Goal: Use online tool/utility: Utilize a website feature to perform a specific function

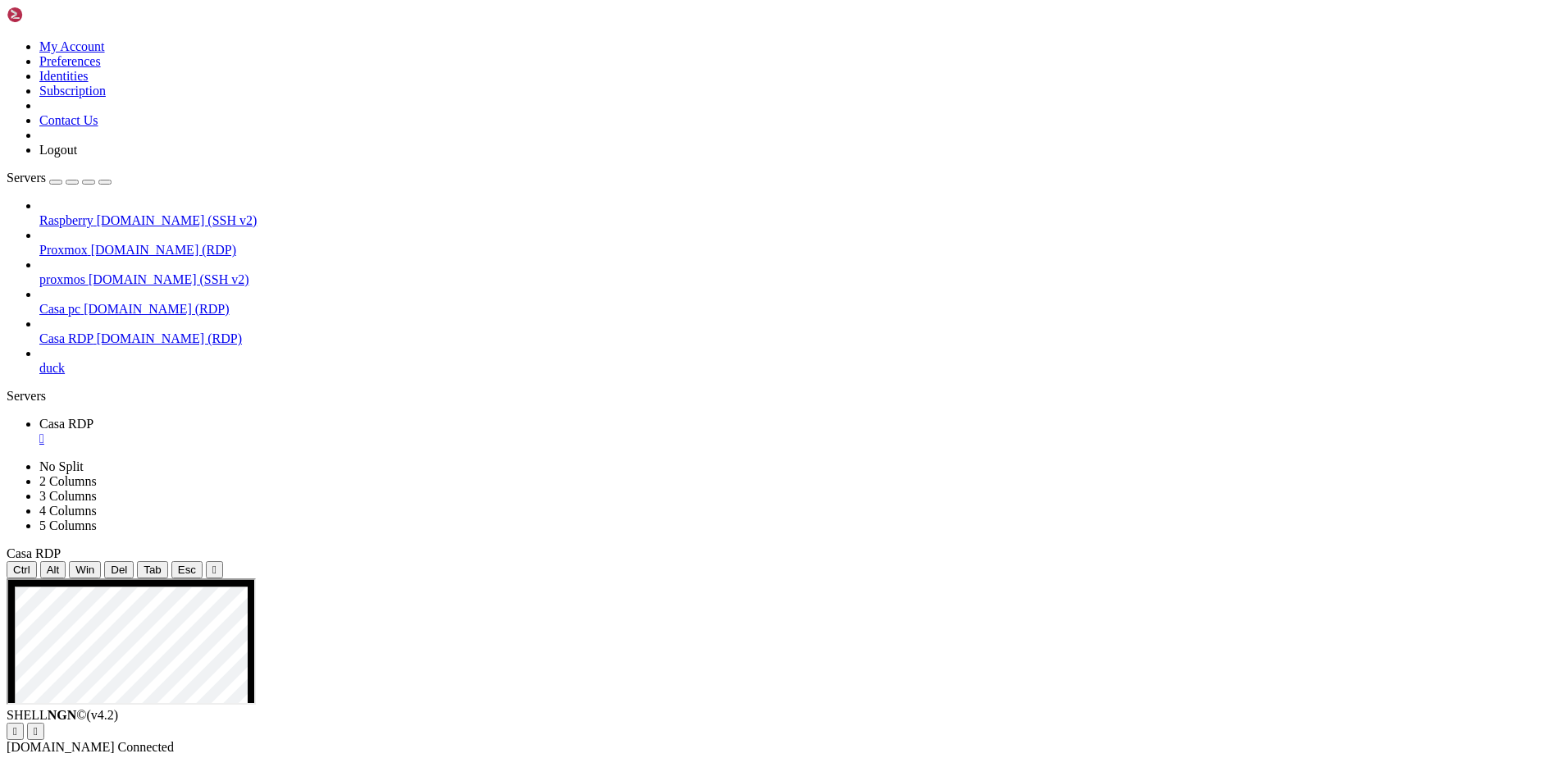
drag, startPoint x: 414, startPoint y: 796, endPoint x: 1362, endPoint y: 1218, distance: 1037.7
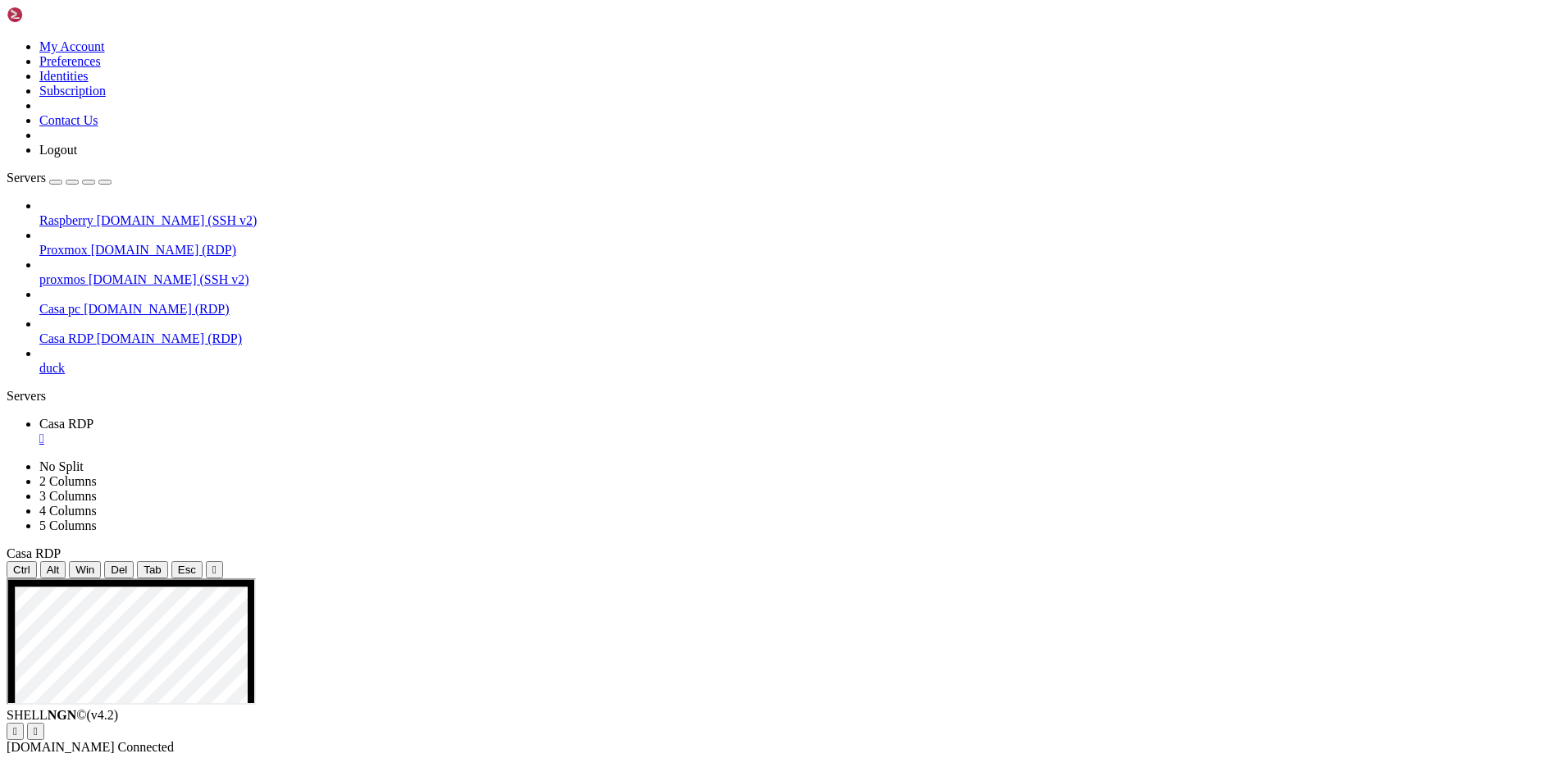
drag, startPoint x: 451, startPoint y: 789, endPoint x: 420, endPoint y: 618, distance: 173.8
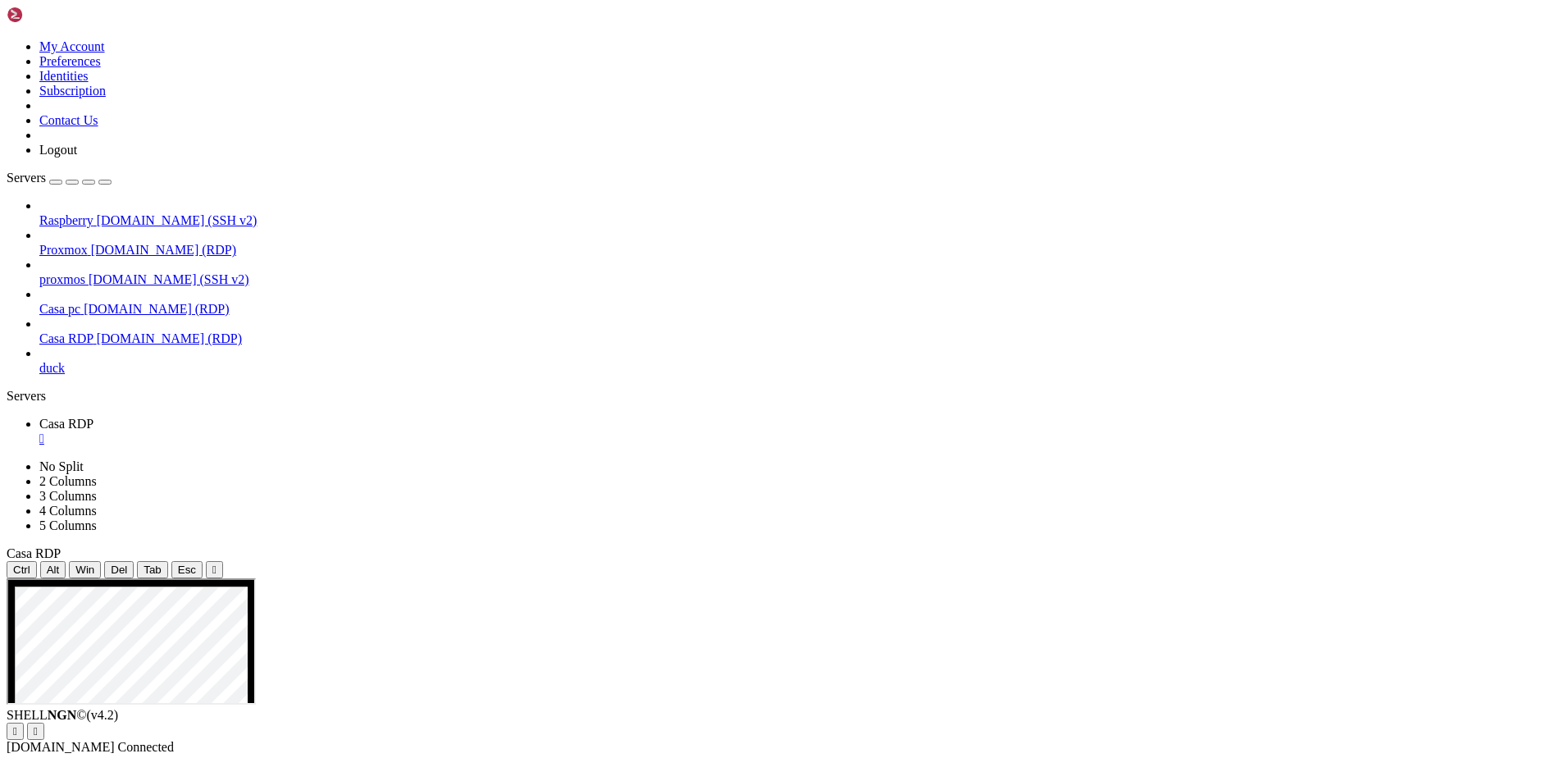
drag, startPoint x: 919, startPoint y: 734, endPoint x: 647, endPoint y: 708, distance: 273.2
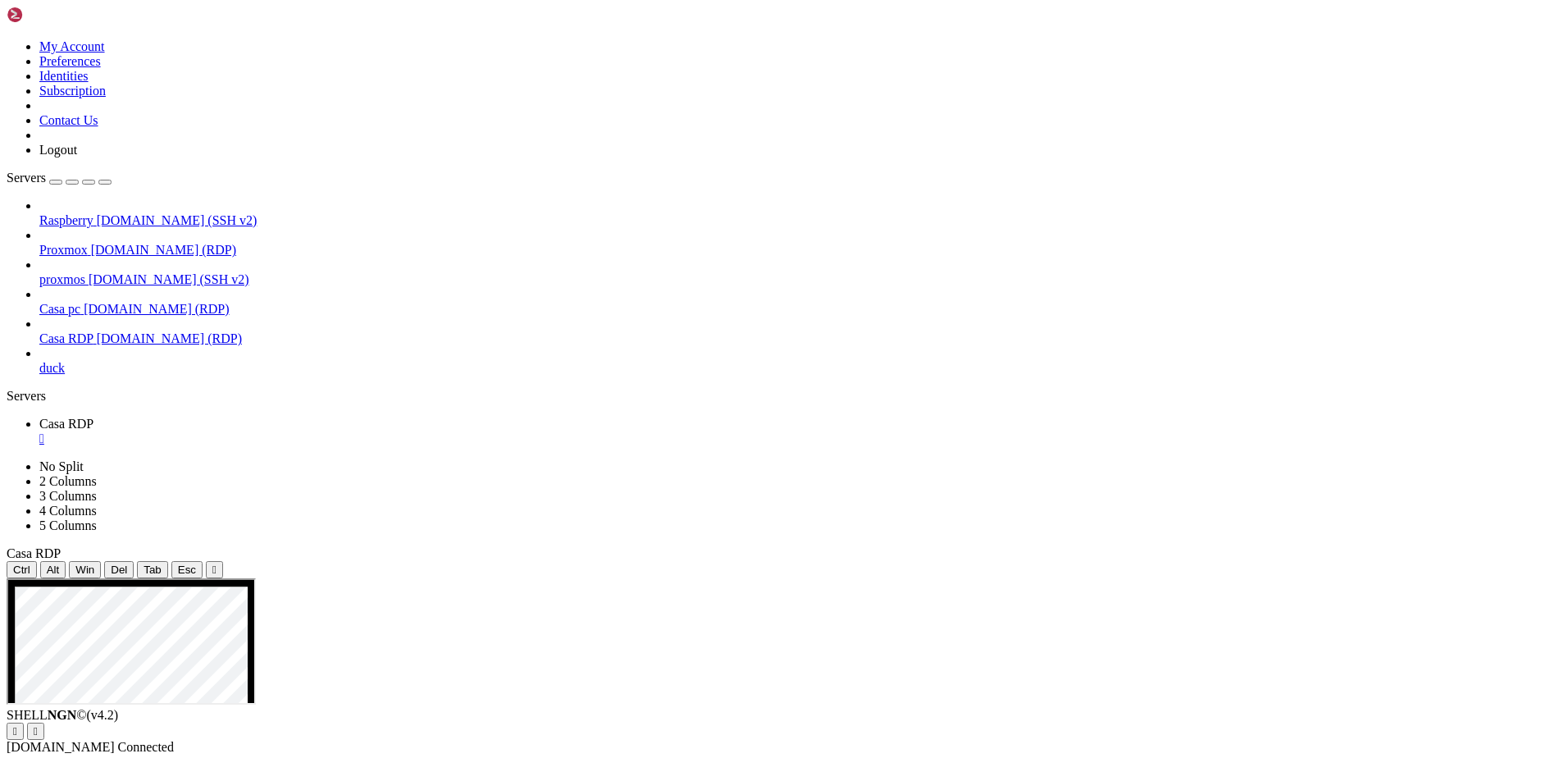
drag, startPoint x: 706, startPoint y: 595, endPoint x: 695, endPoint y: 783, distance: 188.3
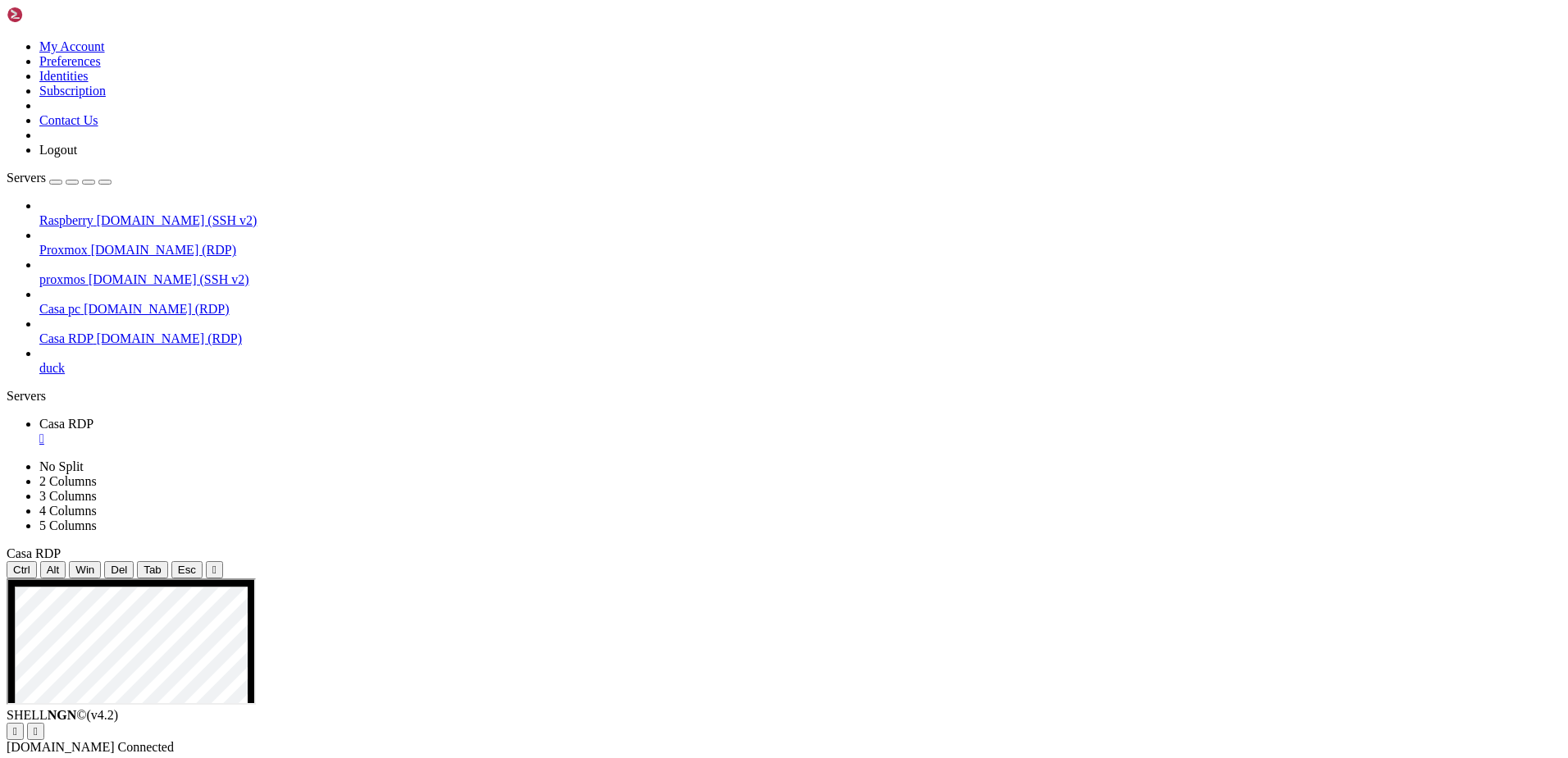
drag, startPoint x: 826, startPoint y: 772, endPoint x: 726, endPoint y: 694, distance: 126.8
